Goal: Information Seeking & Learning: Learn about a topic

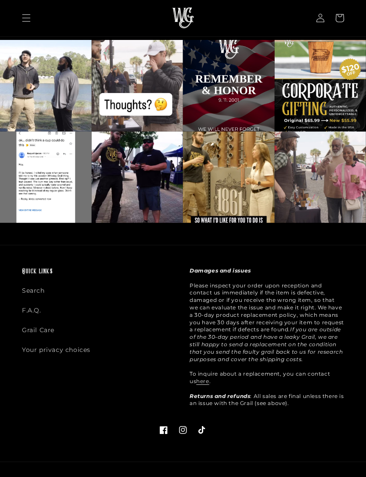
scroll to position [1353, 0]
click at [32, 286] on link "Search" at bounding box center [33, 293] width 23 height 15
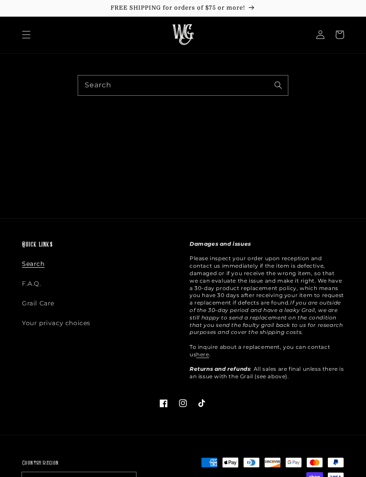
click at [31, 281] on link "F.A.Q." at bounding box center [31, 284] width 19 height 20
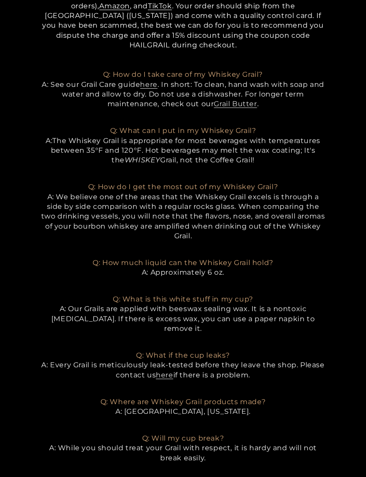
scroll to position [272, 0]
click at [157, 80] on link "here" at bounding box center [148, 84] width 17 height 8
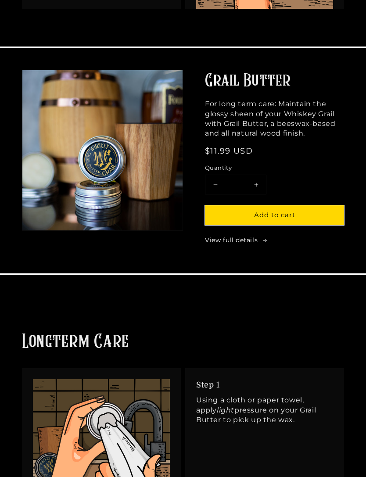
scroll to position [369, 0]
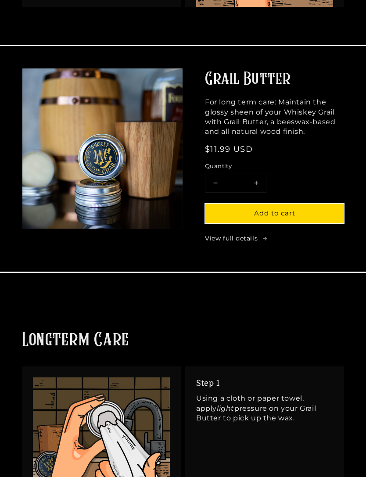
click at [253, 236] on link "View full details" at bounding box center [274, 238] width 139 height 9
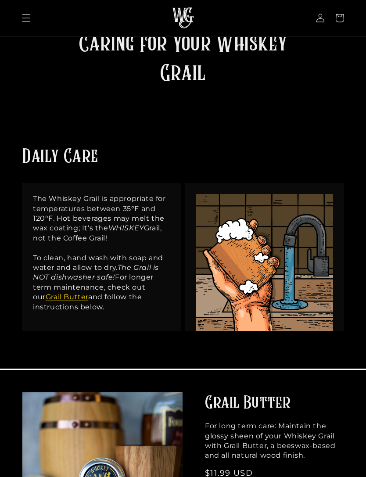
scroll to position [0, 0]
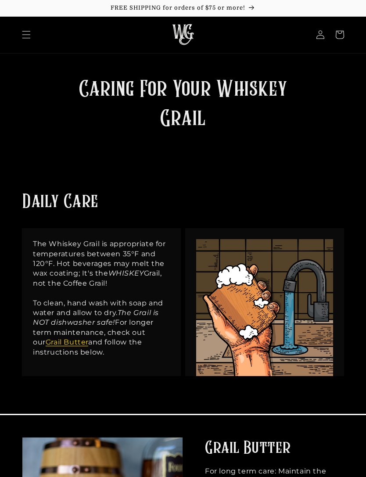
click at [25, 34] on icon "Menu" at bounding box center [26, 34] width 9 height 9
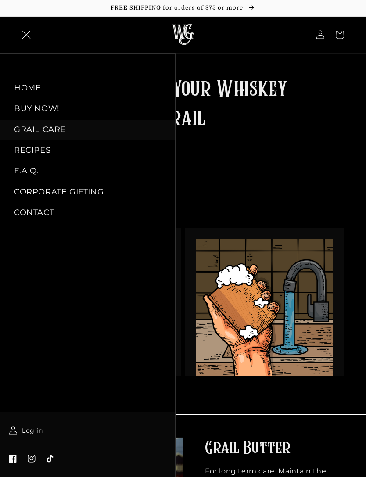
click at [29, 171] on link "F.A.Q." at bounding box center [87, 171] width 175 height 20
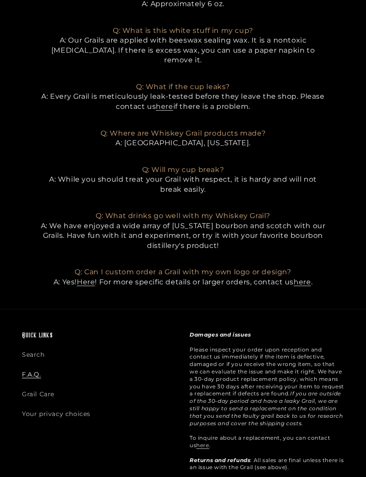
scroll to position [592, 0]
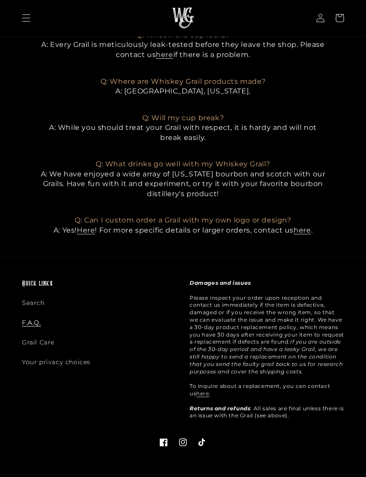
click at [25, 16] on icon "Menu" at bounding box center [26, 18] width 9 height 9
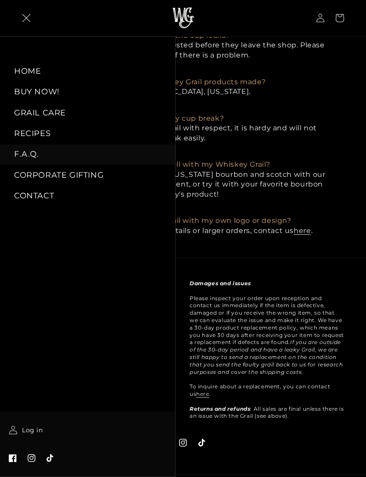
click at [30, 131] on link "RECIPES" at bounding box center [87, 134] width 175 height 20
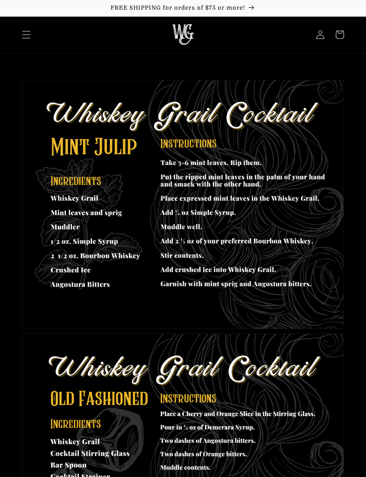
click at [35, 23] on header "HOME BUY NOW! GRAIL CARE RECIPES F.A.Q. CORPORATE GIFTING CONTACT Log in Facebo…" at bounding box center [183, 35] width 366 height 36
click at [28, 42] on span "Menu" at bounding box center [26, 34] width 19 height 19
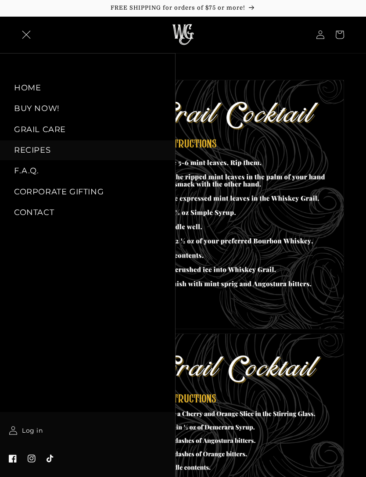
click at [26, 126] on link "GRAIL CARE" at bounding box center [87, 130] width 175 height 20
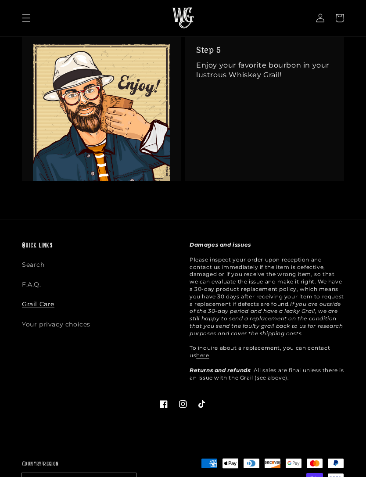
scroll to position [1554, 0]
click at [29, 266] on link "Search" at bounding box center [33, 267] width 23 height 15
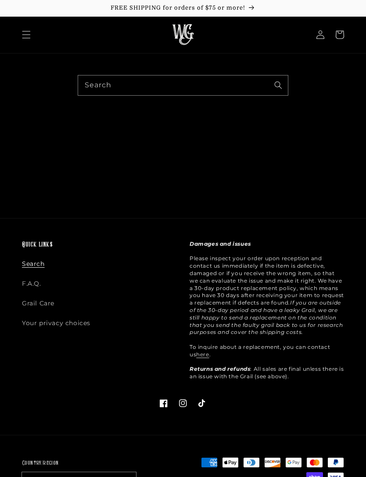
click at [28, 34] on icon "Menu" at bounding box center [26, 34] width 9 height 9
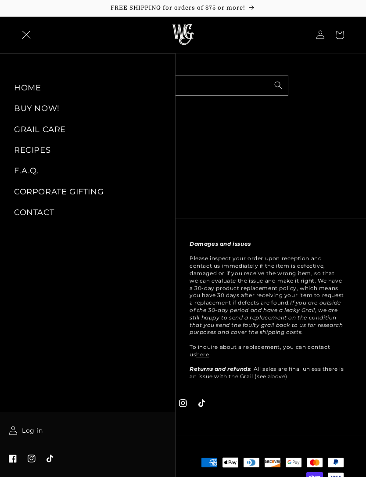
click at [23, 87] on link "HOME" at bounding box center [87, 88] width 175 height 20
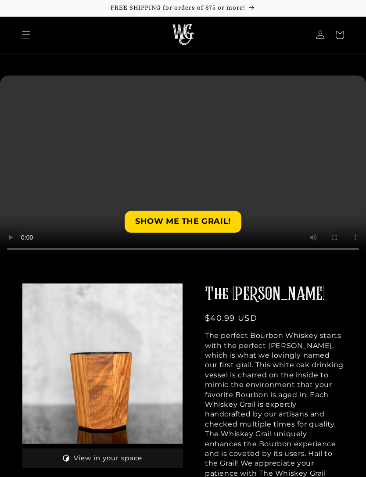
click at [32, 32] on span "Menu" at bounding box center [26, 34] width 19 height 19
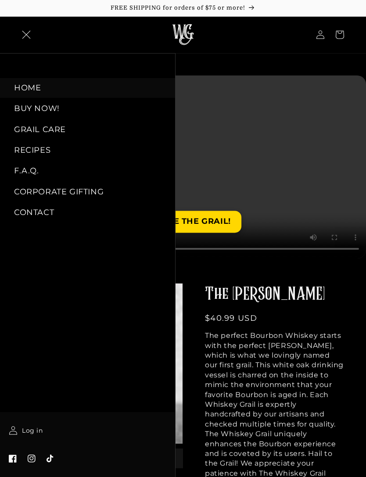
click at [24, 111] on link "BUY NOW!" at bounding box center [87, 109] width 175 height 20
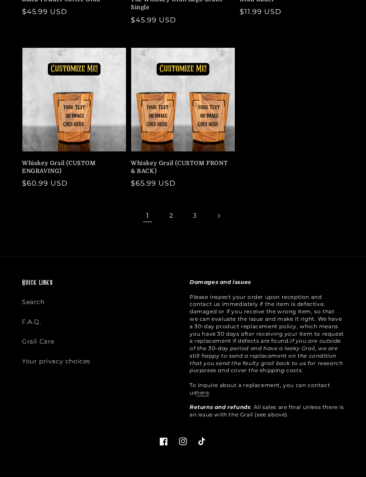
scroll to position [371, 0]
click at [180, 206] on link "2" at bounding box center [171, 215] width 19 height 19
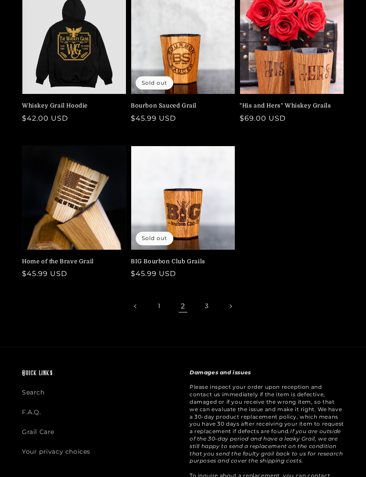
scroll to position [273, 0]
click at [210, 303] on link "3" at bounding box center [206, 306] width 19 height 19
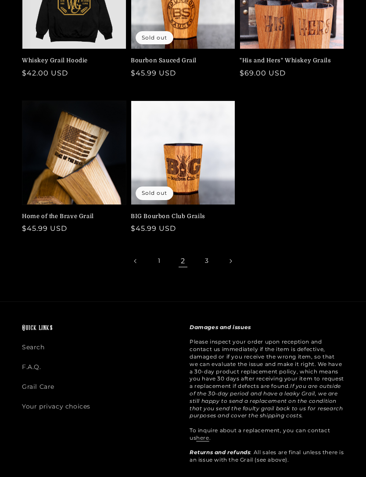
scroll to position [353, 0]
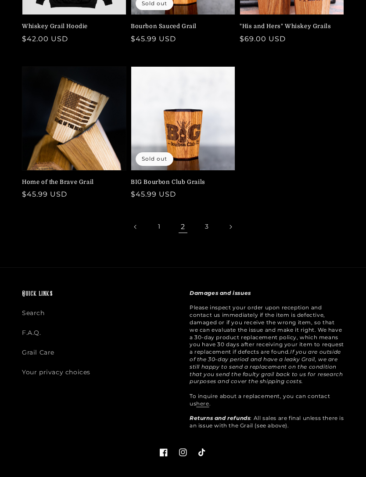
click at [33, 327] on link "F.A.Q." at bounding box center [31, 333] width 19 height 20
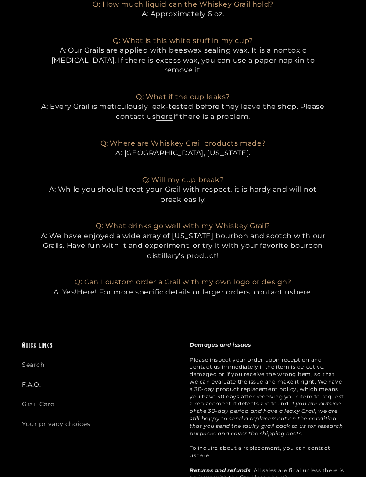
scroll to position [545, 0]
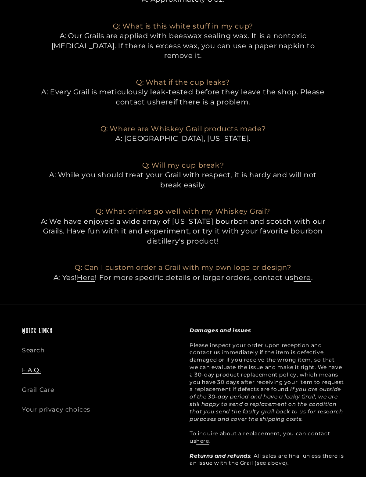
click at [42, 380] on link "Grail Care" at bounding box center [38, 390] width 32 height 20
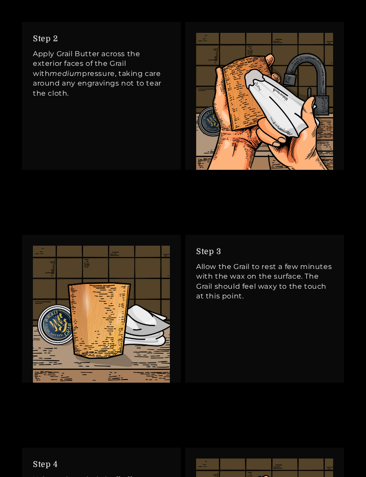
scroll to position [933, 0]
